Goal: Task Accomplishment & Management: Complete application form

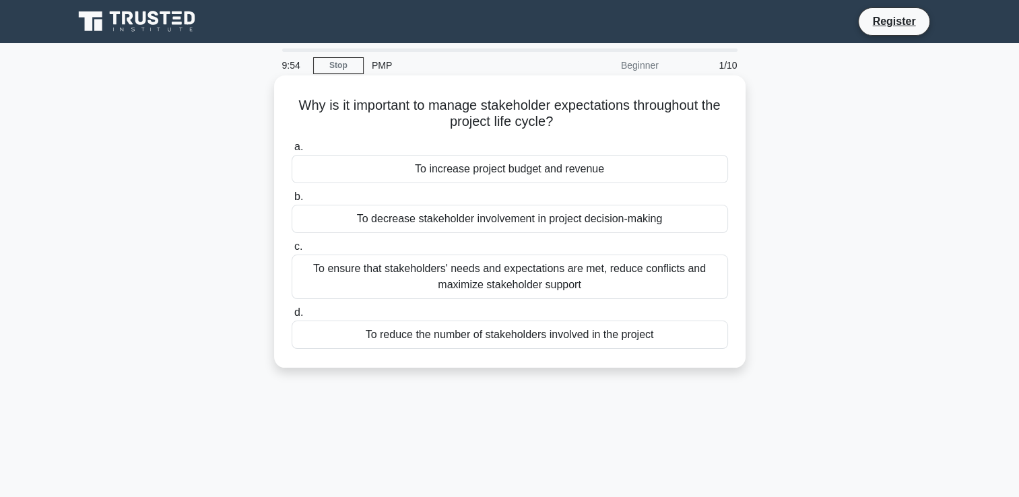
click at [401, 223] on div "To decrease stakeholder involvement in project decision-making" at bounding box center [510, 219] width 436 height 28
click at [292, 201] on input "b. To decrease stakeholder involvement in project decision-making" at bounding box center [292, 197] width 0 height 9
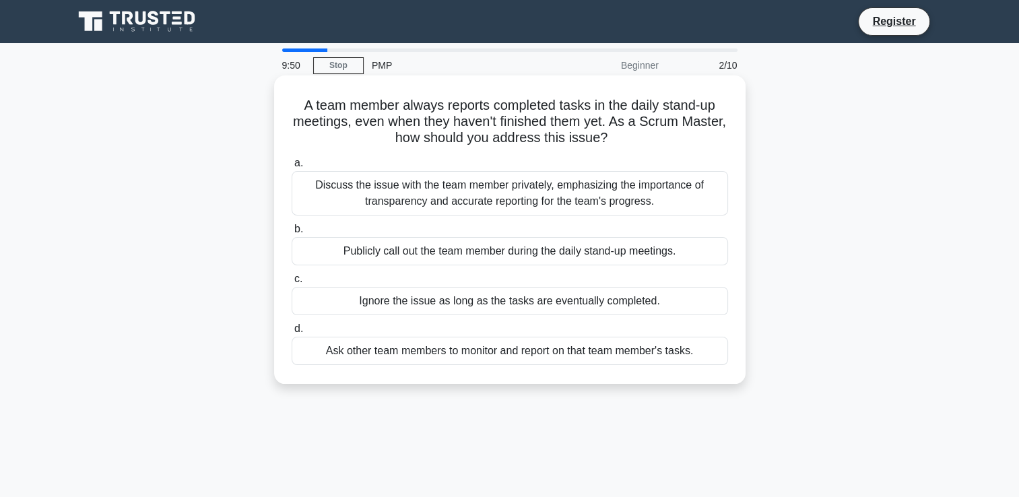
click at [383, 306] on div "Ignore the issue as long as the tasks are eventually completed." at bounding box center [510, 301] width 436 height 28
click at [292, 284] on input "c. Ignore the issue as long as the tasks are eventually completed." at bounding box center [292, 279] width 0 height 9
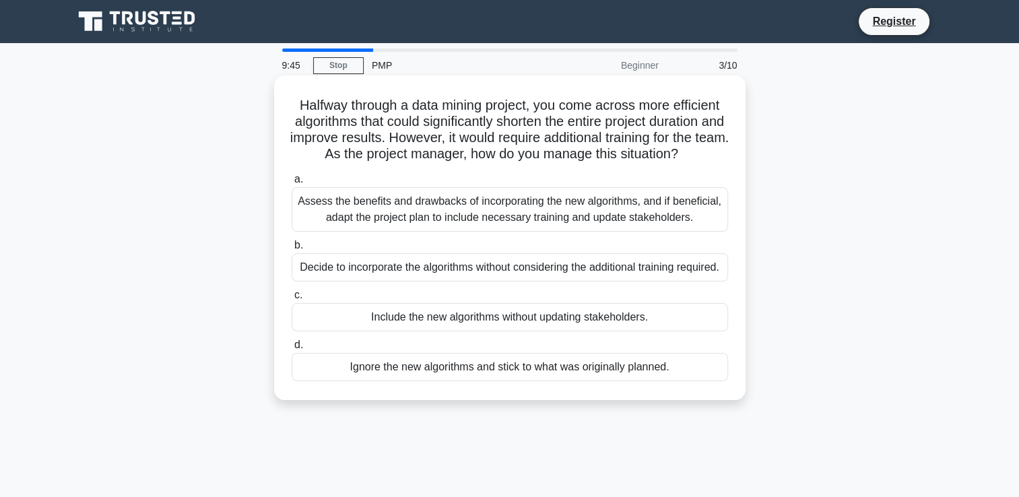
click at [409, 381] on div "Ignore the new algorithms and stick to what was originally planned." at bounding box center [510, 367] width 436 height 28
click at [292, 350] on input "d. Ignore the new algorithms and stick to what was originally planned." at bounding box center [292, 345] width 0 height 9
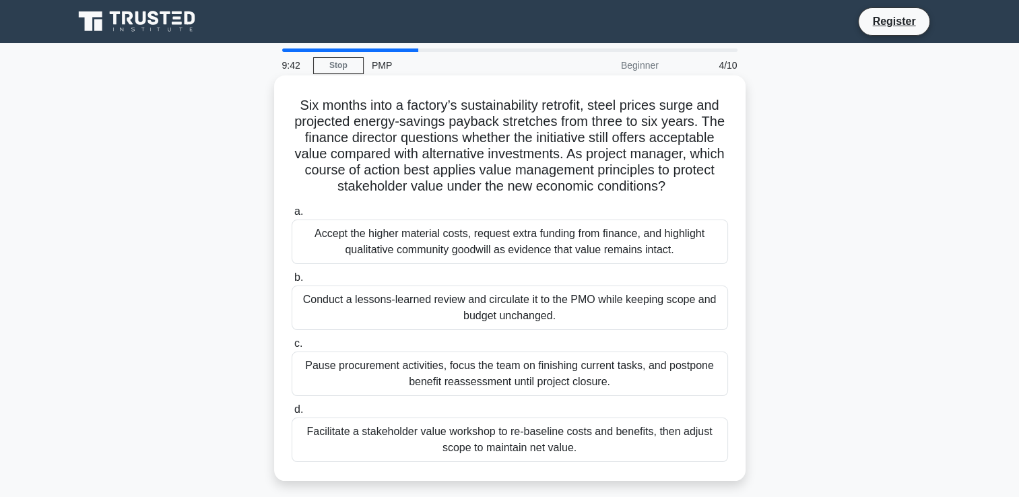
click at [409, 440] on div "Facilitate a stakeholder value workshop to re-baseline costs and benefits, then…" at bounding box center [510, 440] width 436 height 44
click at [292, 414] on input "d. Facilitate a stakeholder value workshop to re-baseline costs and benefits, t…" at bounding box center [292, 409] width 0 height 9
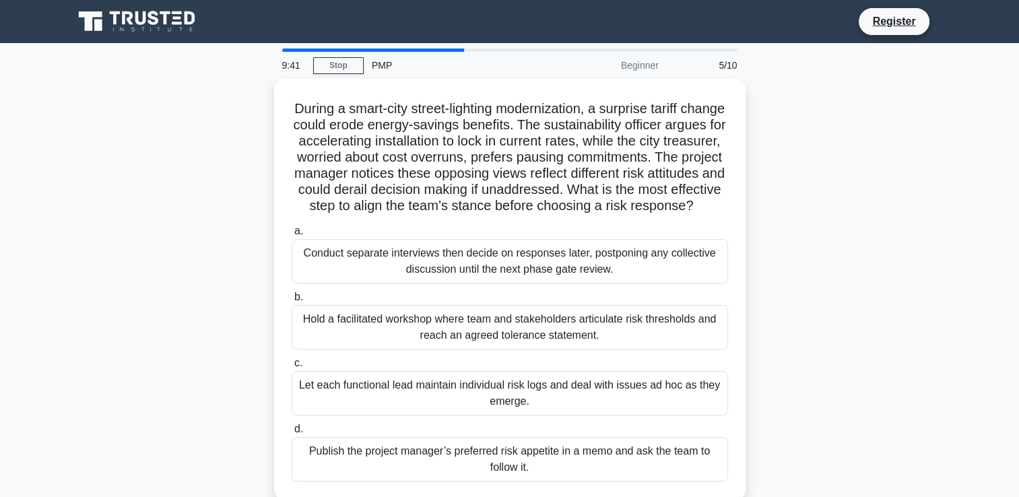
click at [409, 440] on label "d. Publish the project manager’s preferred risk appetite in a memo and ask the …" at bounding box center [510, 451] width 436 height 61
click at [292, 434] on input "d. Publish the project manager’s preferred risk appetite in a memo and ask the …" at bounding box center [292, 429] width 0 height 9
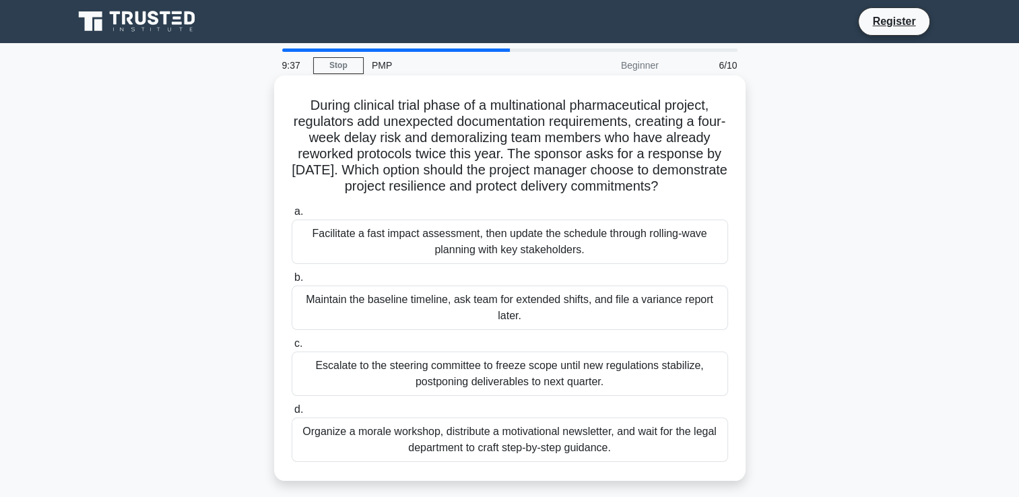
click at [411, 452] on div "Organize a morale workshop, distribute a motivational newsletter, and wait for …" at bounding box center [510, 440] width 436 height 44
click at [292, 414] on input "d. Organize a morale workshop, distribute a motivational newsletter, and wait f…" at bounding box center [292, 409] width 0 height 9
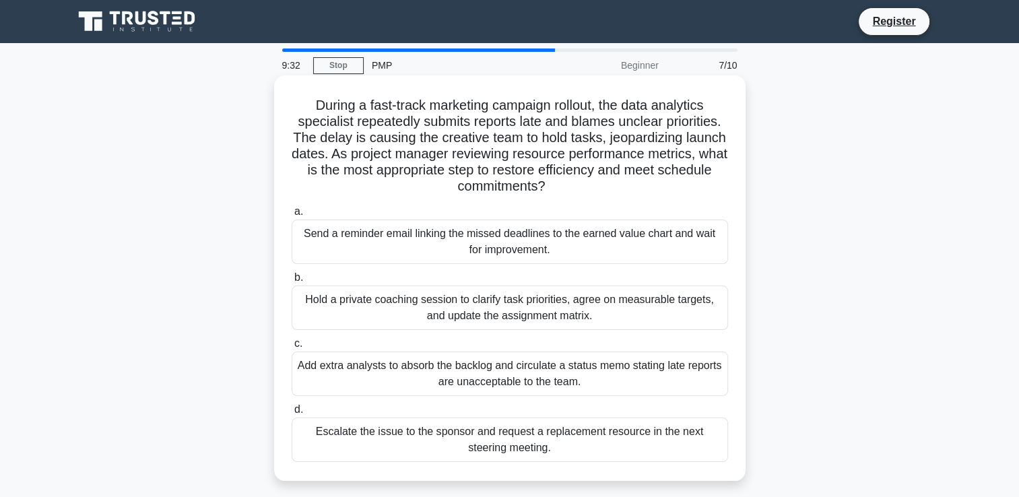
click at [432, 325] on div "Hold a private coaching session to clarify task priorities, agree on measurable…" at bounding box center [510, 308] width 436 height 44
click at [292, 282] on input "b. Hold a private coaching session to clarify task priorities, agree on measura…" at bounding box center [292, 277] width 0 height 9
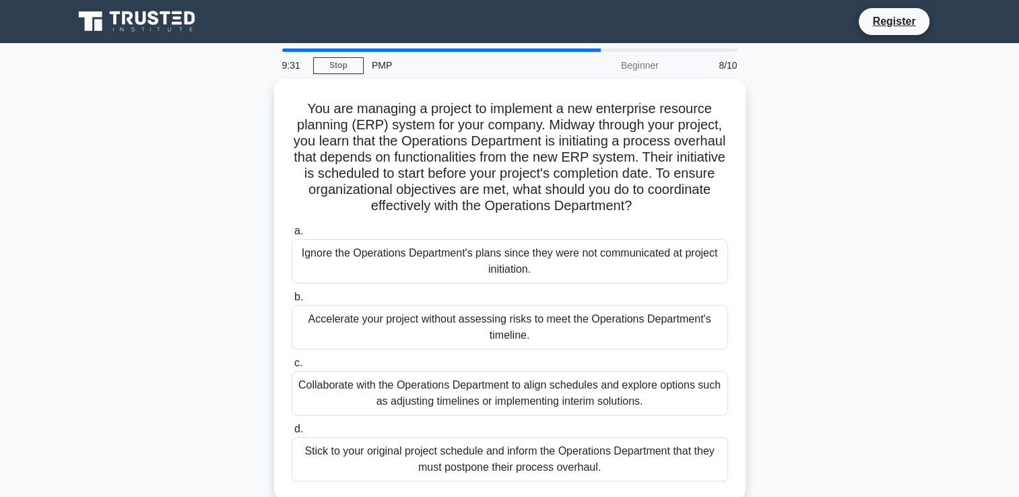
click at [432, 325] on div "Accelerate your project without assessing risks to meet the Operations Departme…" at bounding box center [510, 327] width 436 height 44
click at [292, 302] on input "b. Accelerate your project without assessing risks to meet the Operations Depar…" at bounding box center [292, 297] width 0 height 9
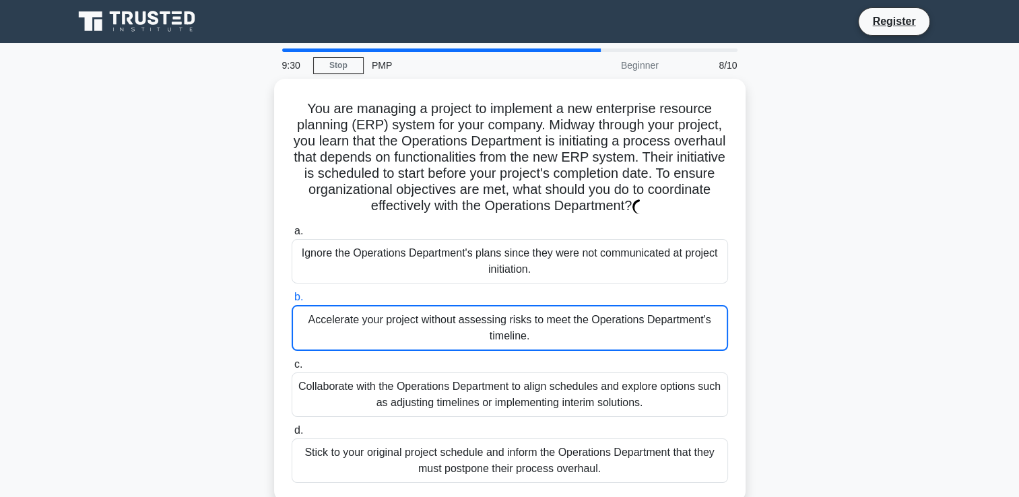
click at [432, 325] on div "Accelerate your project without assessing risks to meet the Operations Departme…" at bounding box center [510, 328] width 436 height 46
click at [292, 302] on input "b. Accelerate your project without assessing risks to meet the Operations Depar…" at bounding box center [292, 297] width 0 height 9
click at [432, 325] on div "Accelerate your project without assessing risks to meet the Operations Departme…" at bounding box center [510, 328] width 436 height 46
click at [292, 302] on input "b. Accelerate your project without assessing risks to meet the Operations Depar…" at bounding box center [292, 297] width 0 height 9
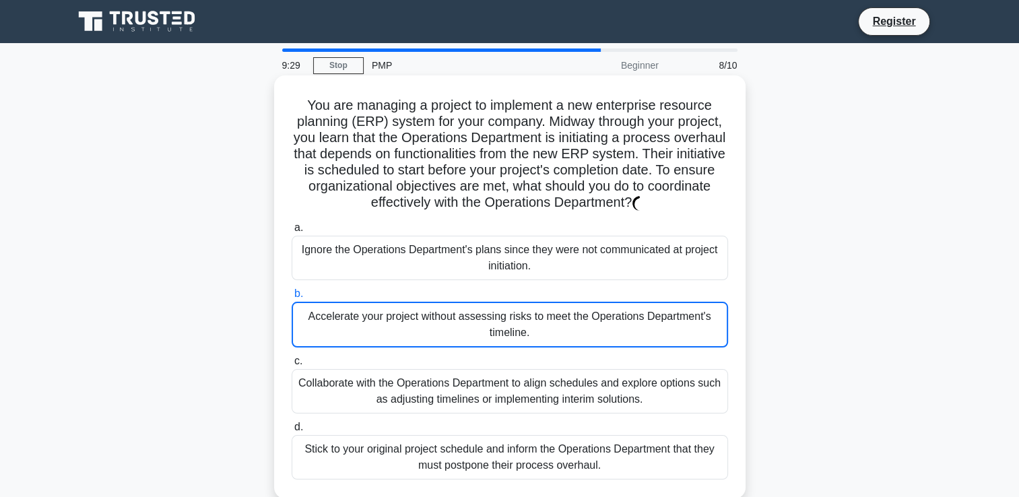
drag, startPoint x: 432, startPoint y: 325, endPoint x: 446, endPoint y: 354, distance: 32.6
click at [446, 354] on div "a. Ignore the Operations Department's plans since they were not communicated at…" at bounding box center [510, 349] width 453 height 265
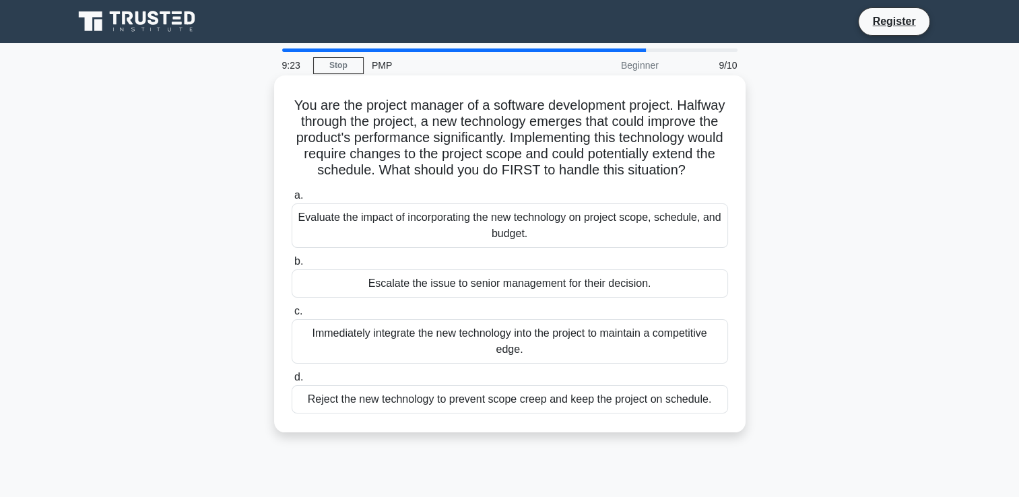
drag, startPoint x: 446, startPoint y: 354, endPoint x: 401, endPoint y: 362, distance: 45.8
click at [401, 362] on div "Immediately integrate the new technology into the project to maintain a competi…" at bounding box center [510, 341] width 436 height 44
click at [292, 316] on input "c. Immediately integrate the new technology into the project to maintain a comp…" at bounding box center [292, 311] width 0 height 9
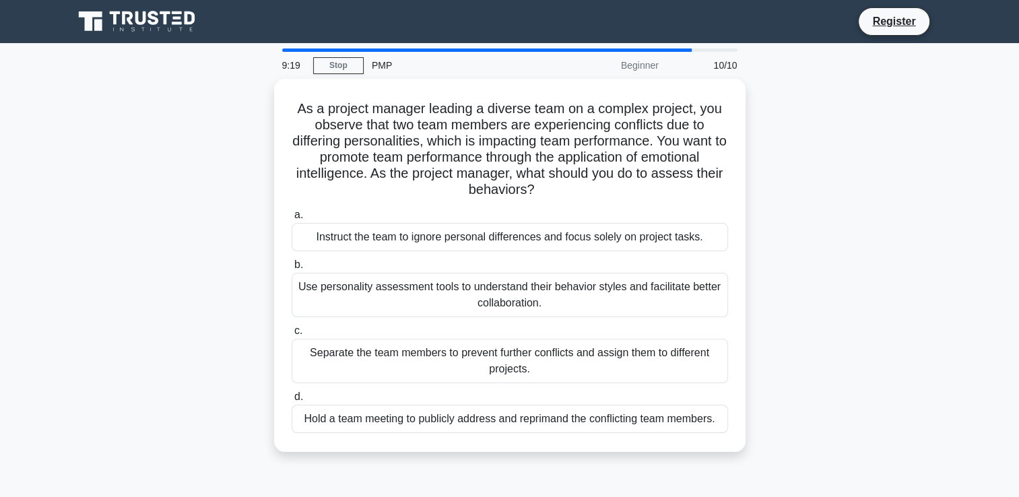
click at [401, 362] on div "Separate the team members to prevent further conflicts and assign them to diffe…" at bounding box center [510, 361] width 436 height 44
click at [292, 335] on input "c. Separate the team members to prevent further conflicts and assign them to di…" at bounding box center [292, 331] width 0 height 9
